Goal: Obtain resource: Obtain resource

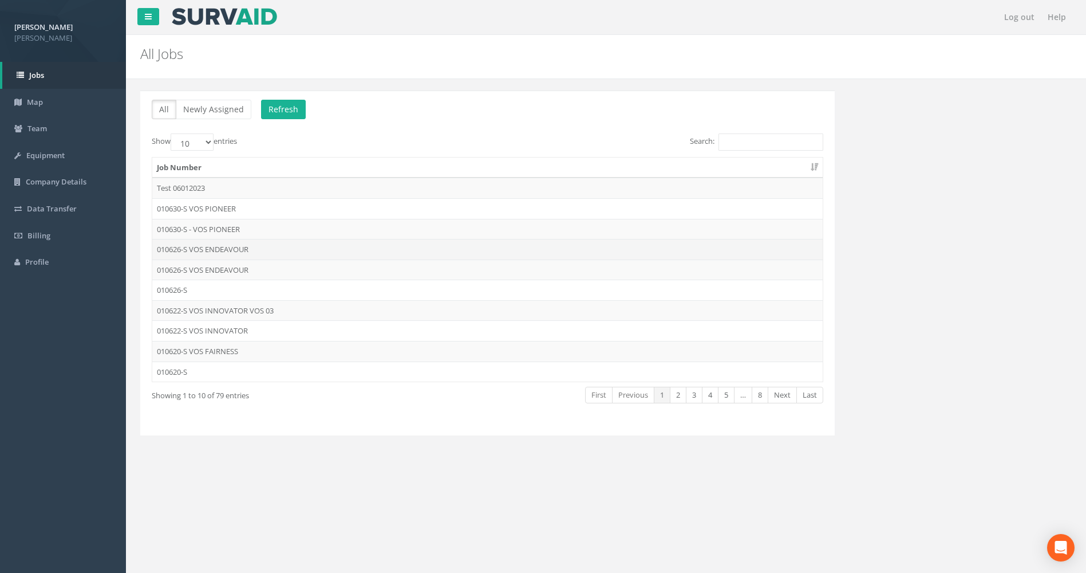
click at [250, 246] on td "010626-S VOS ENDEAVOUR" at bounding box center [487, 249] width 671 height 21
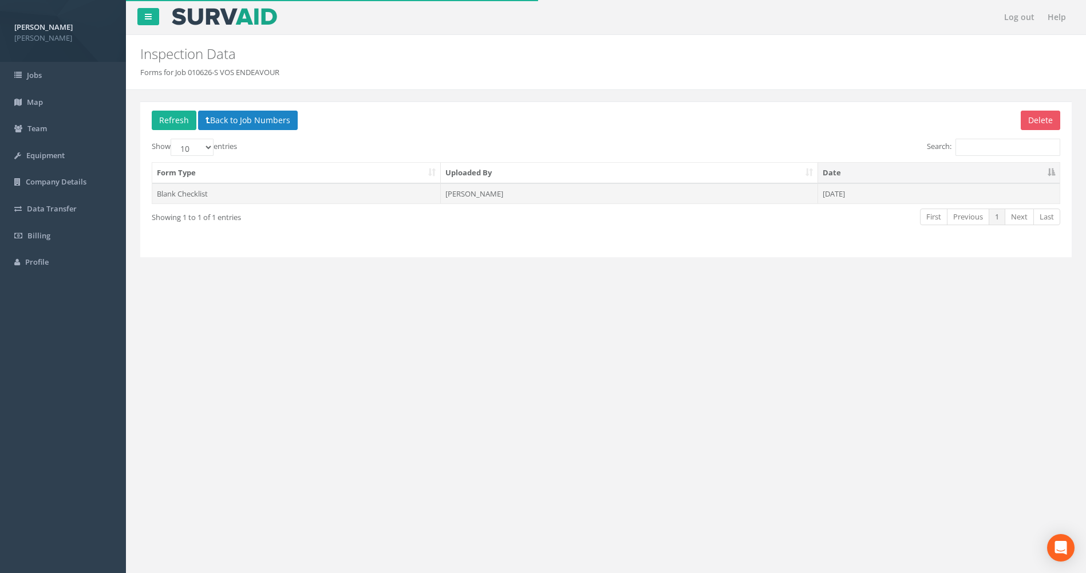
click at [490, 191] on td "[PERSON_NAME]" at bounding box center [629, 193] width 377 height 21
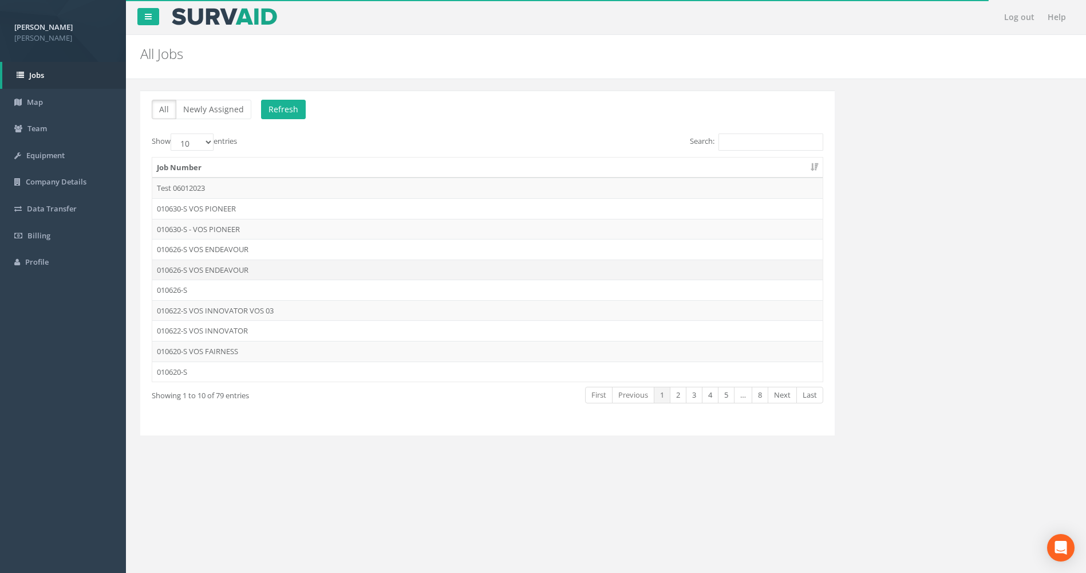
click at [225, 267] on td "010626-S VOS ENDEAVOUR" at bounding box center [487, 269] width 671 height 21
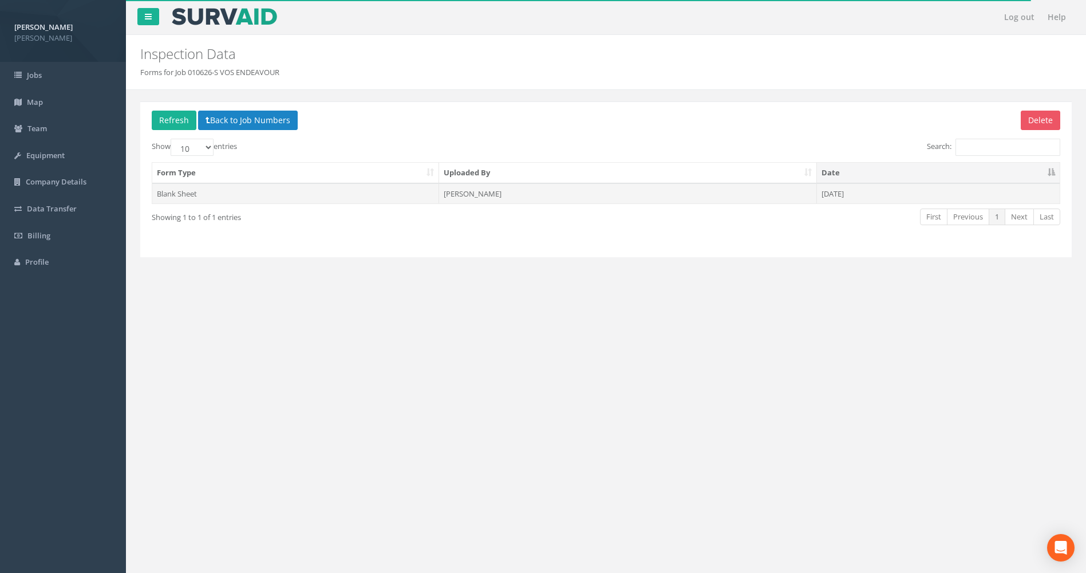
click at [474, 196] on td "[PERSON_NAME]" at bounding box center [627, 193] width 377 height 21
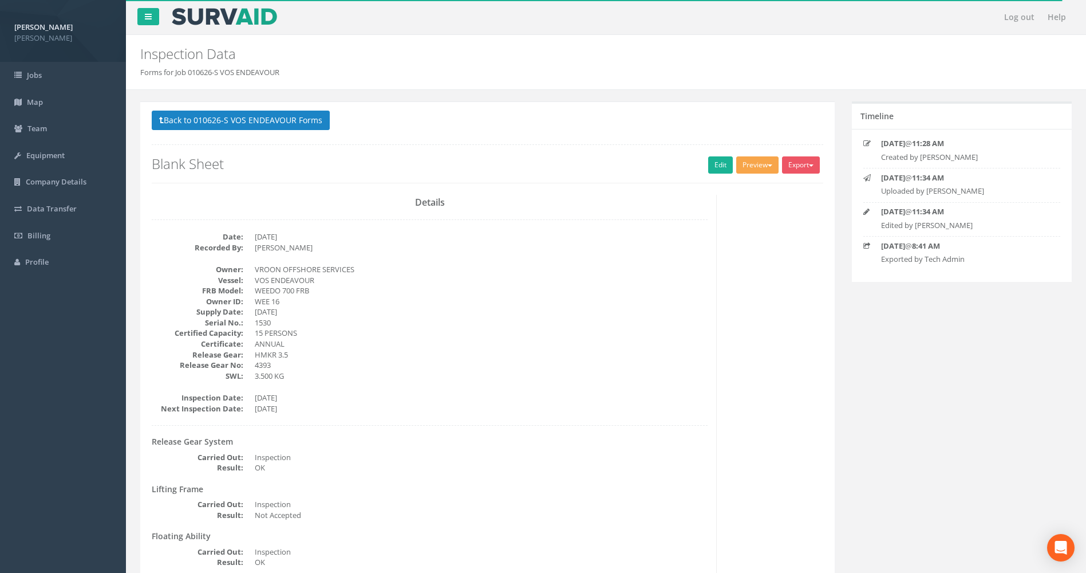
click at [758, 161] on button "Preview" at bounding box center [757, 164] width 42 height 17
click at [724, 270] on link "MP Blank Annual" at bounding box center [736, 269] width 87 height 18
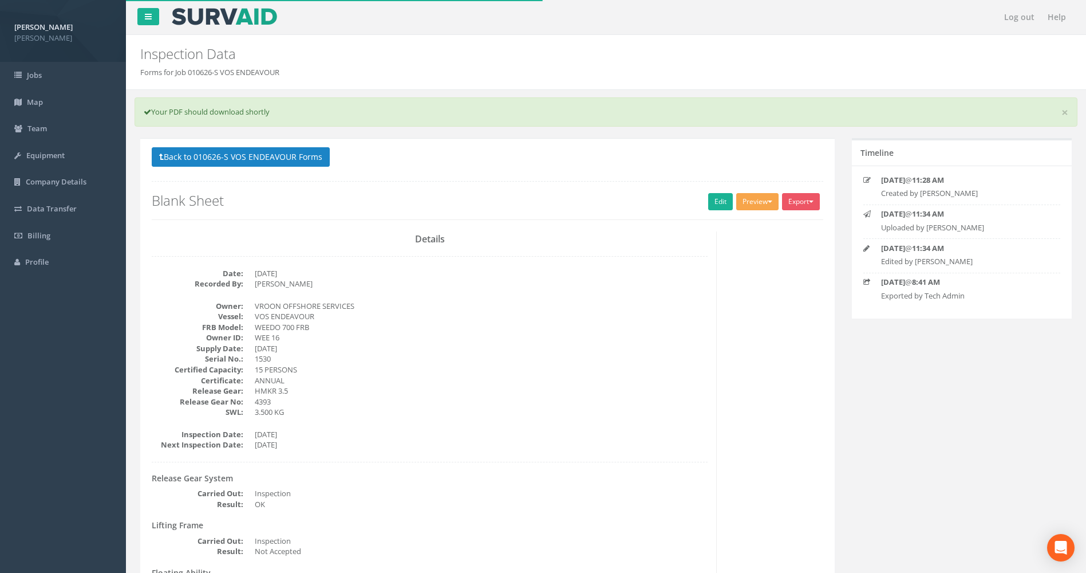
click at [755, 200] on button "Preview" at bounding box center [757, 201] width 42 height 17
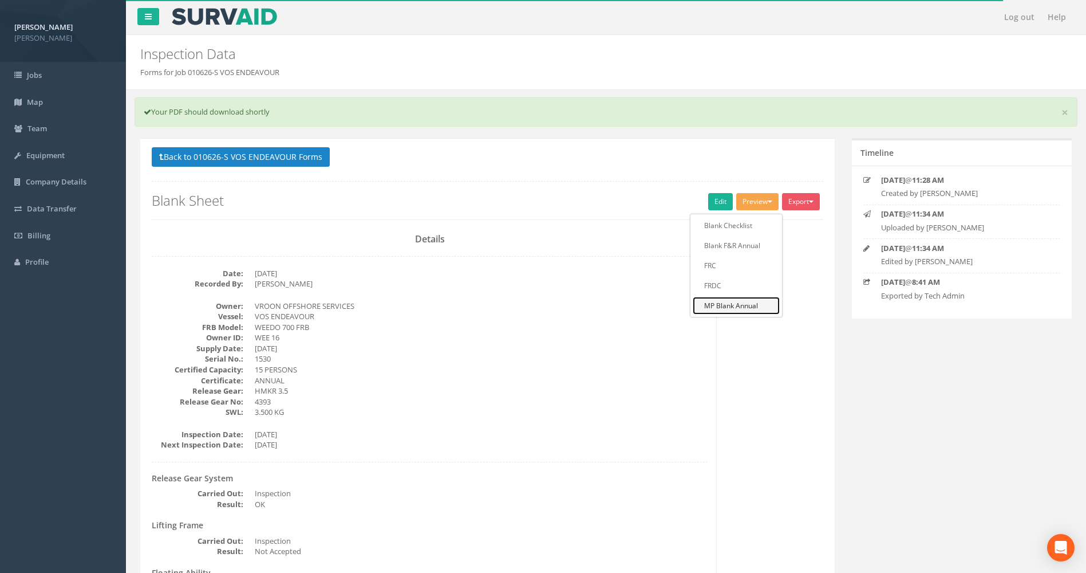
click at [721, 306] on link "MP Blank Annual" at bounding box center [736, 306] width 87 height 18
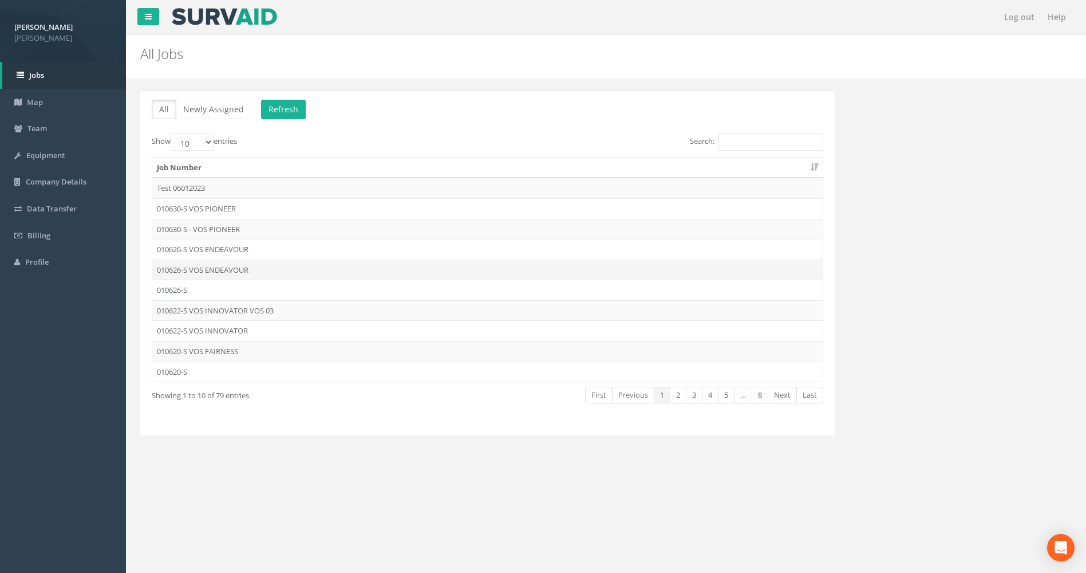
click at [200, 269] on td "010626-S VOS ENDEAVOUR" at bounding box center [487, 269] width 671 height 21
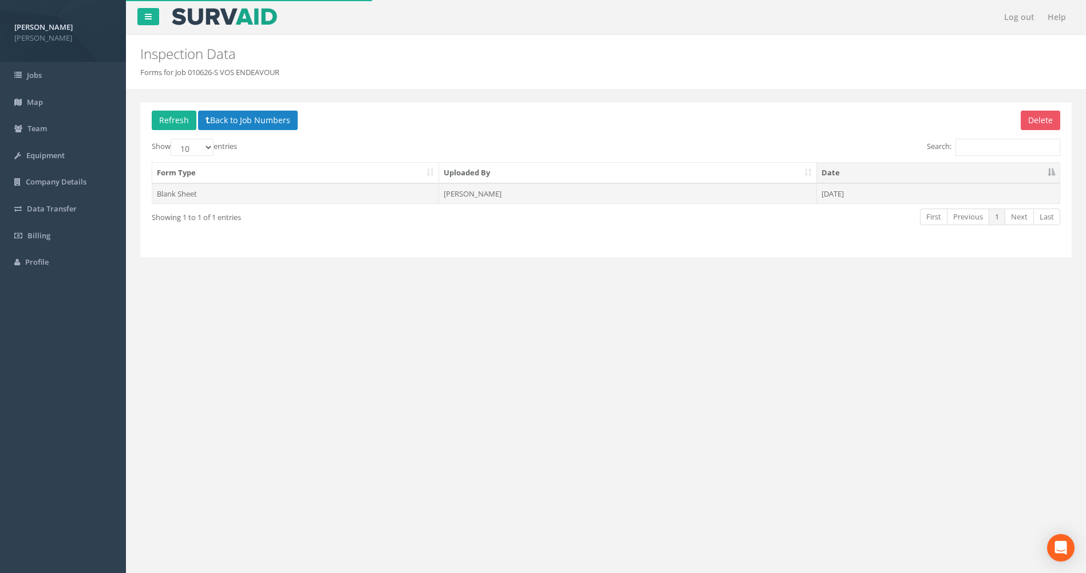
click at [488, 196] on td "[PERSON_NAME]" at bounding box center [627, 193] width 377 height 21
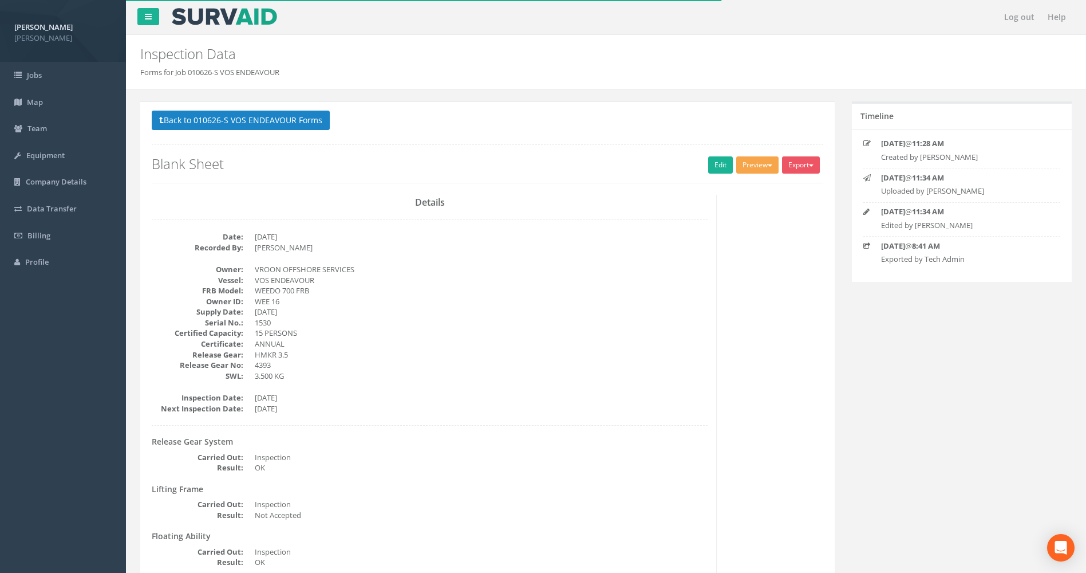
click at [758, 165] on button "Preview" at bounding box center [757, 164] width 42 height 17
click at [732, 268] on link "MP Blank Annual" at bounding box center [736, 269] width 87 height 18
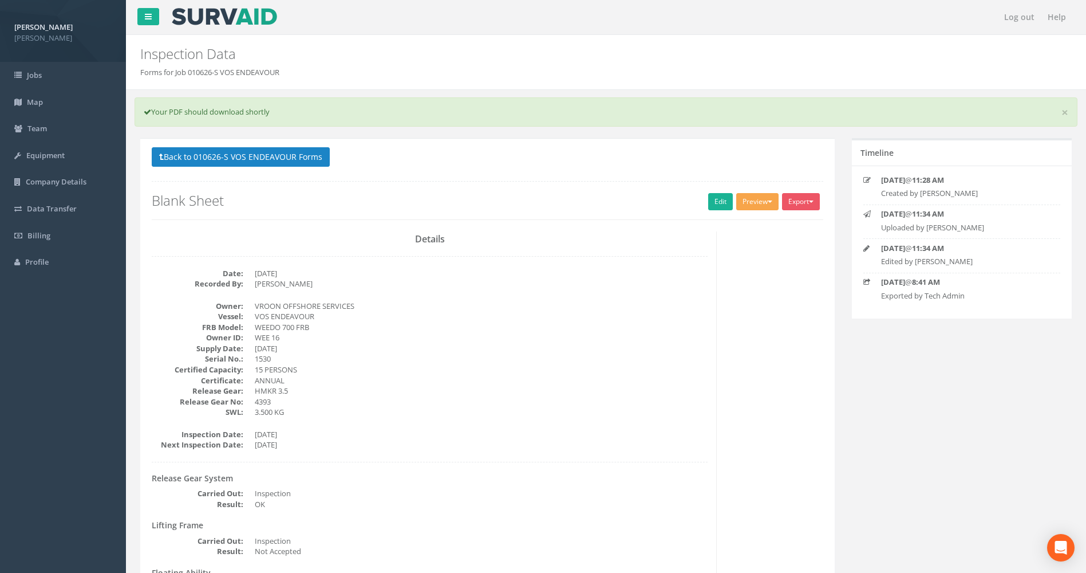
click at [758, 203] on button "Preview" at bounding box center [757, 201] width 42 height 17
click at [736, 248] on link "Blank F&R Annual" at bounding box center [736, 245] width 87 height 18
